Goal: Check status: Check status

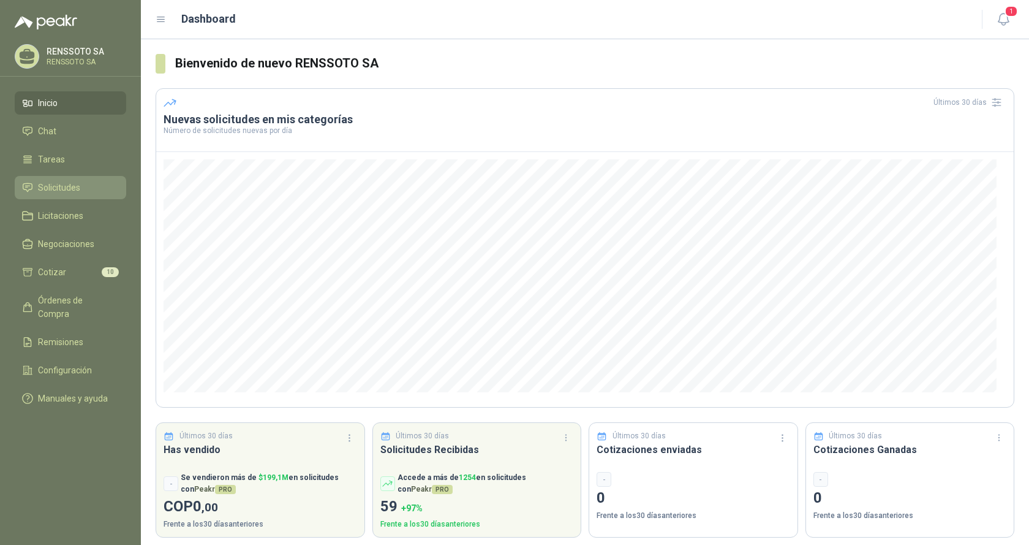
click at [62, 186] on span "Solicitudes" at bounding box center [59, 187] width 42 height 13
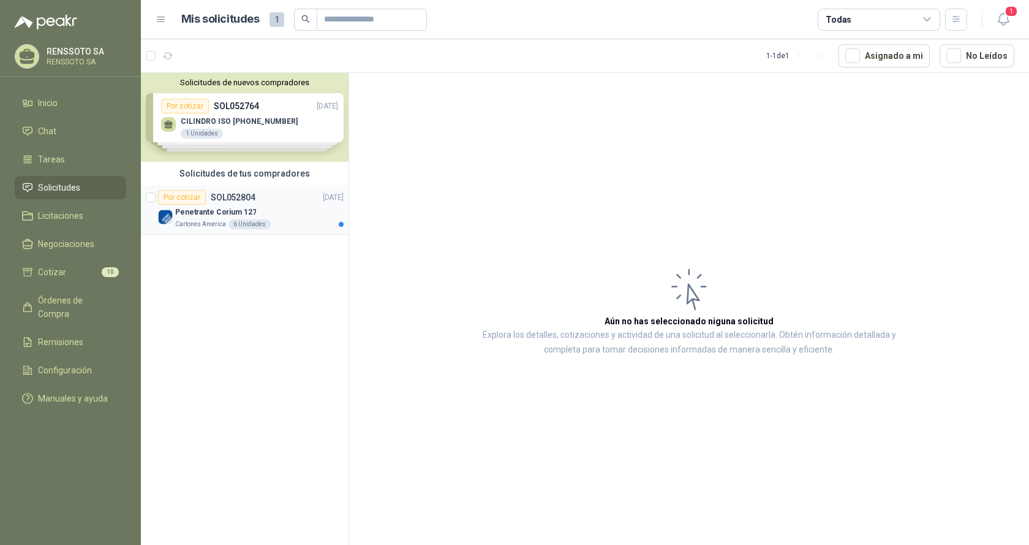
click at [234, 213] on p "Penetrante Corium 127" at bounding box center [215, 212] width 81 height 12
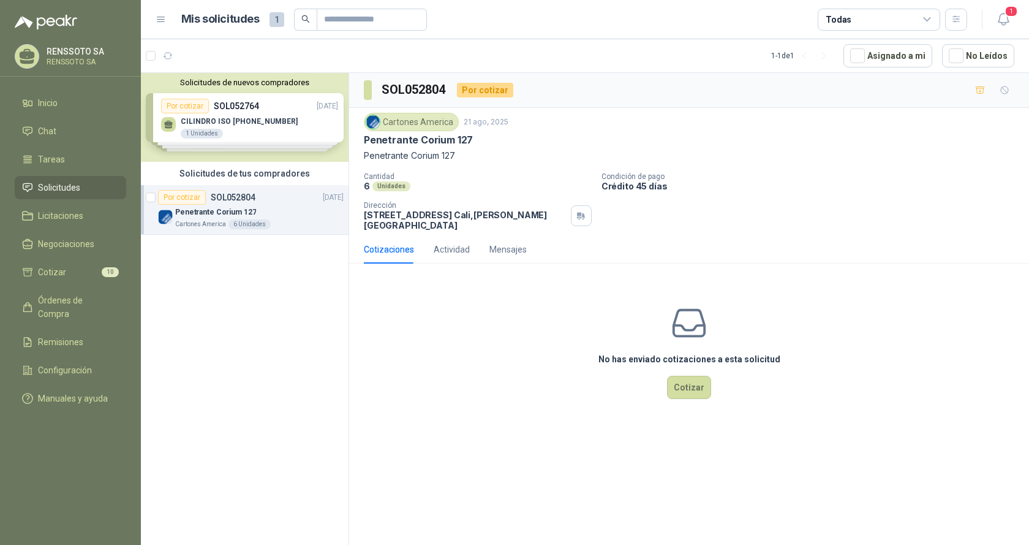
click at [224, 214] on p "Penetrante Corium 127" at bounding box center [215, 212] width 81 height 12
click at [326, 197] on p "[DATE]" at bounding box center [333, 198] width 21 height 12
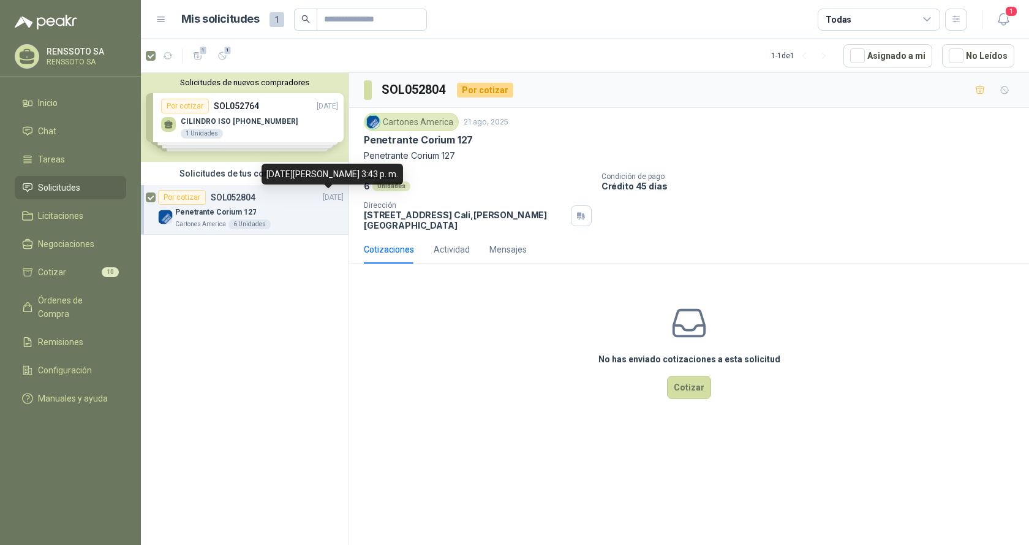
click at [326, 197] on p "[DATE]" at bounding box center [333, 198] width 21 height 12
click at [326, 195] on p "[DATE]" at bounding box center [333, 198] width 21 height 12
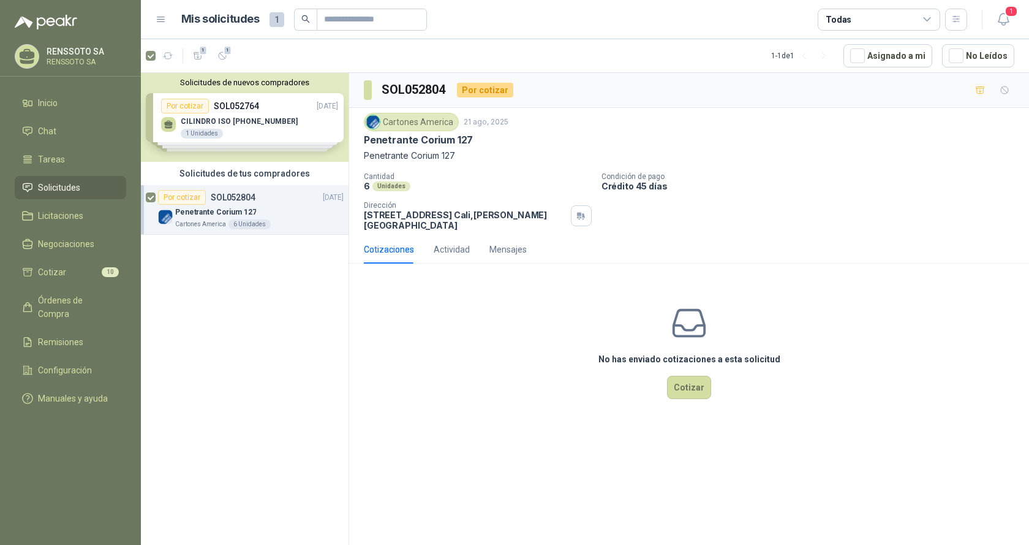
click at [383, 250] on div "Cotizaciones" at bounding box center [389, 249] width 50 height 13
click at [324, 195] on p "[DATE]" at bounding box center [333, 198] width 21 height 12
click at [288, 219] on div "Cartones America 6 Unidades" at bounding box center [259, 224] width 168 height 10
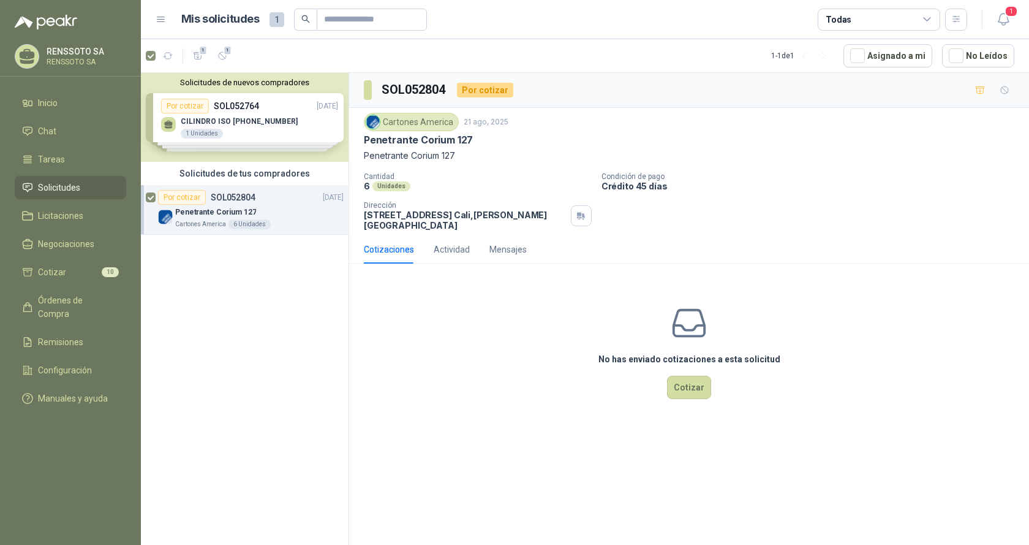
click at [288, 219] on div "Cartones America 6 Unidades" at bounding box center [259, 224] width 168 height 10
click at [183, 193] on div "Por cotizar" at bounding box center [182, 197] width 48 height 15
click at [483, 126] on p "21 ago, 2025" at bounding box center [486, 122] width 45 height 12
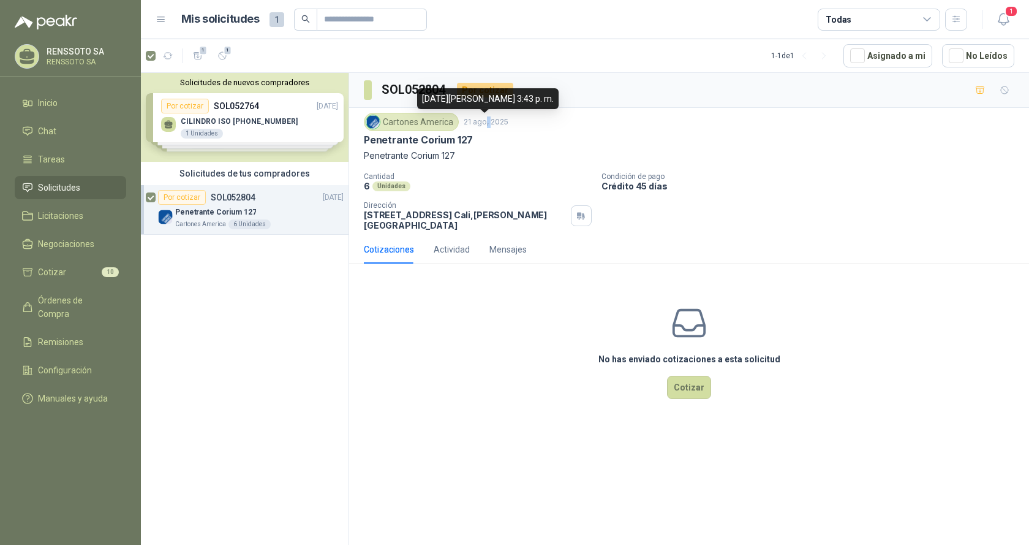
click at [483, 124] on p "21 ago, 2025" at bounding box center [486, 122] width 45 height 12
click at [470, 124] on p "21 ago, 2025" at bounding box center [486, 122] width 45 height 12
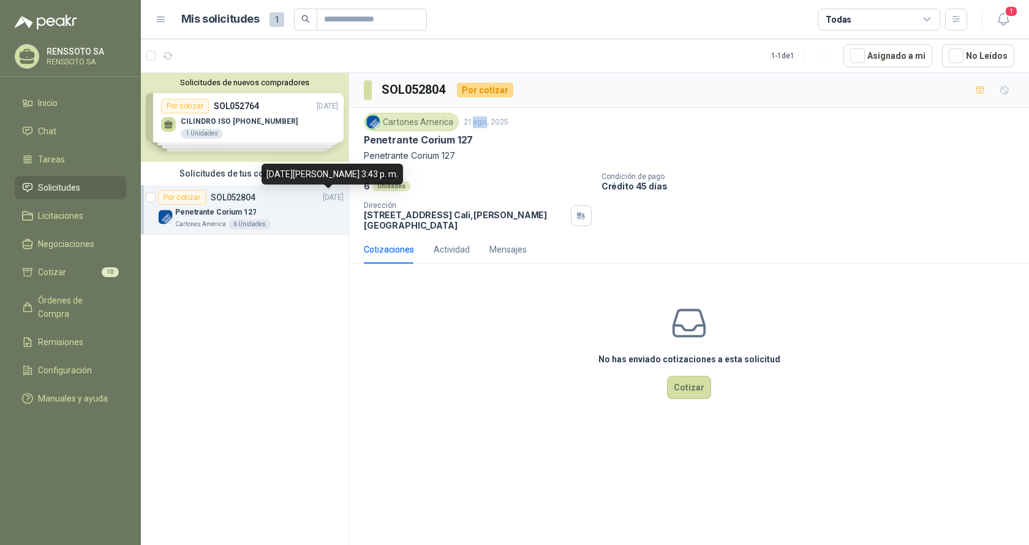
click at [332, 198] on p "[DATE]" at bounding box center [333, 198] width 21 height 12
click at [515, 161] on p "Penetrante Corium 127" at bounding box center [689, 155] width 650 height 13
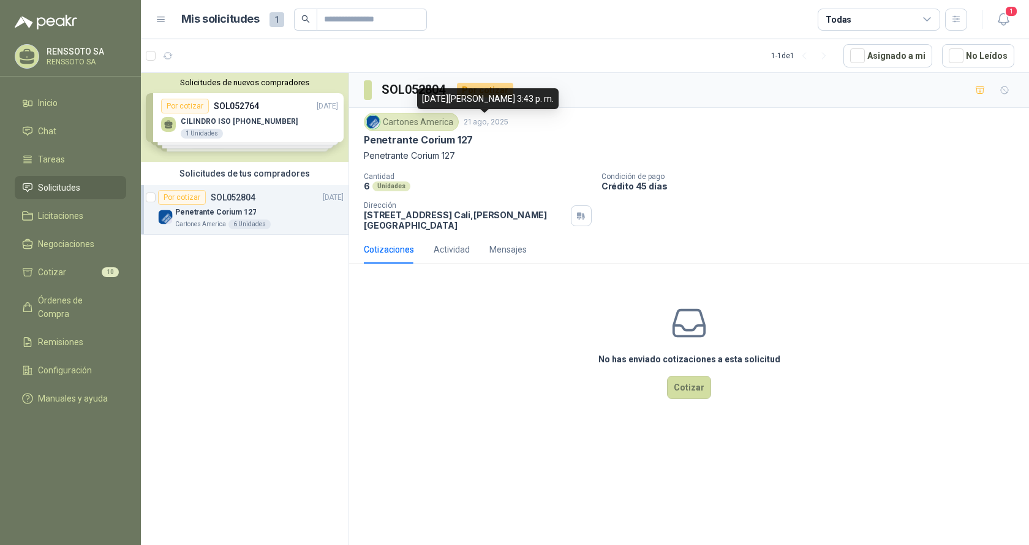
click at [486, 97] on div "[DATE][PERSON_NAME] 3:43 p. m." at bounding box center [487, 98] width 141 height 21
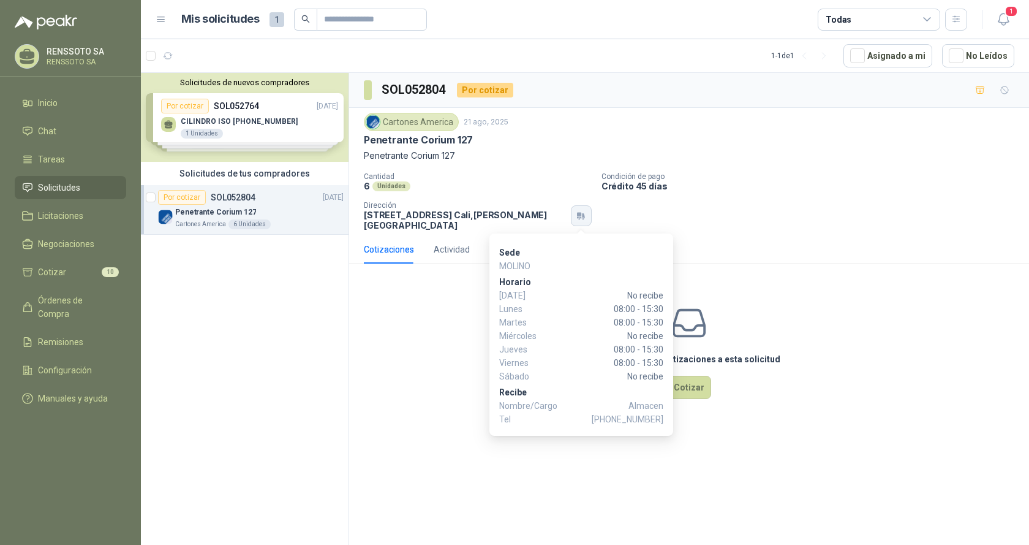
click at [578, 215] on icon "button" at bounding box center [579, 215] width 4 height 4
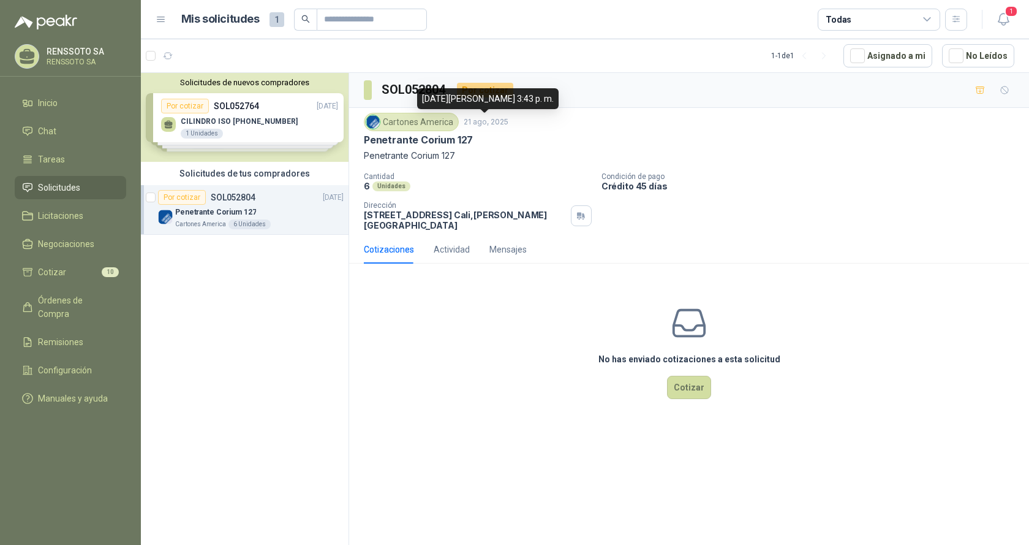
click at [481, 121] on p "21 ago, 2025" at bounding box center [486, 122] width 45 height 12
drag, startPoint x: 346, startPoint y: 472, endPoint x: 339, endPoint y: 456, distance: 16.7
click at [342, 463] on div "Solicitudes de nuevos compradores Por cotizar SOL052764 [DATE] CILINDRO ISO [PH…" at bounding box center [245, 311] width 208 height 476
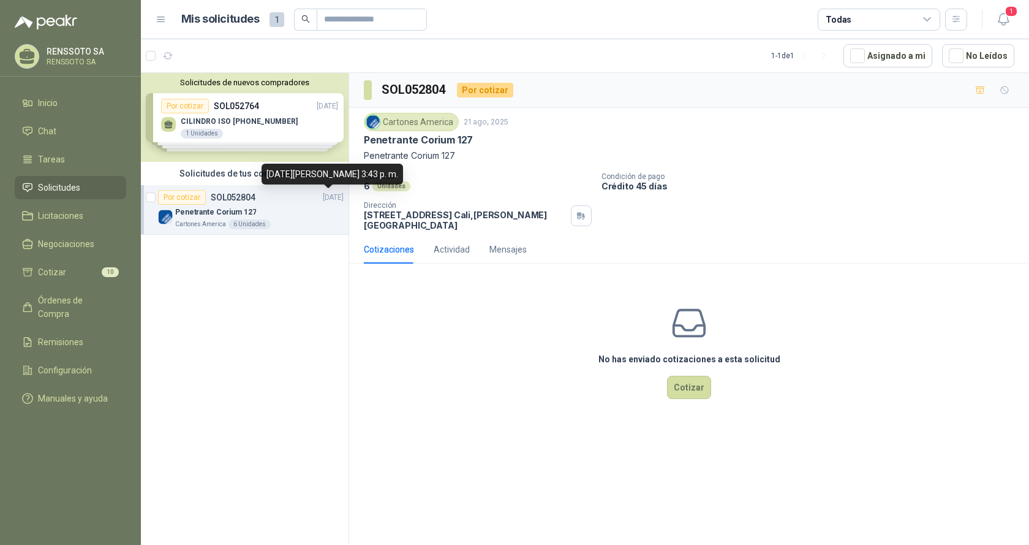
click at [326, 198] on p "[DATE]" at bounding box center [333, 198] width 21 height 12
